Goal: Register for event/course

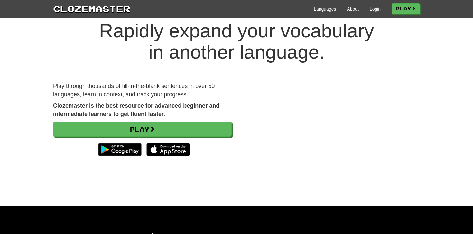
scroll to position [19, 0]
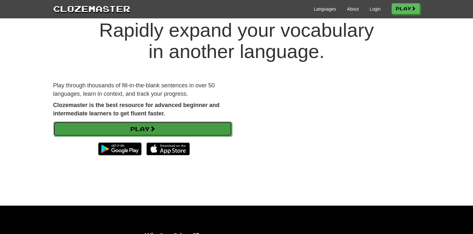
click at [161, 128] on link "Play" at bounding box center [142, 128] width 179 height 15
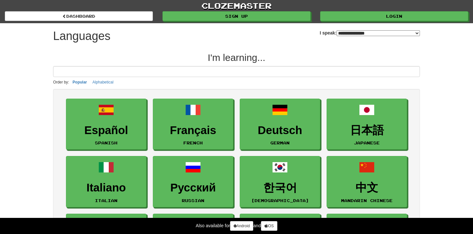
select select "*******"
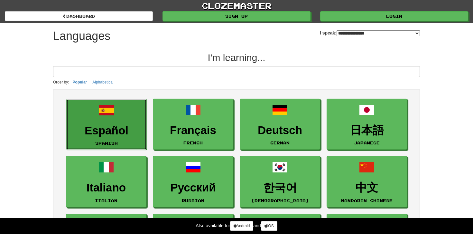
click at [134, 125] on h3 "Español" at bounding box center [106, 130] width 73 height 13
